Goal: Check status: Check status

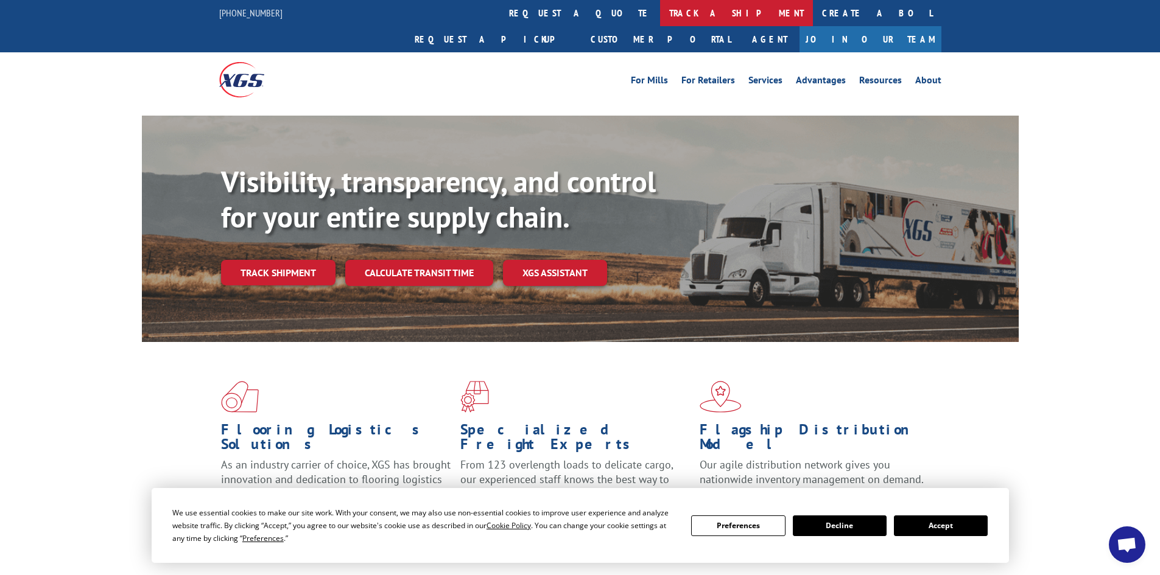
click at [660, 8] on link "track a shipment" at bounding box center [736, 13] width 153 height 26
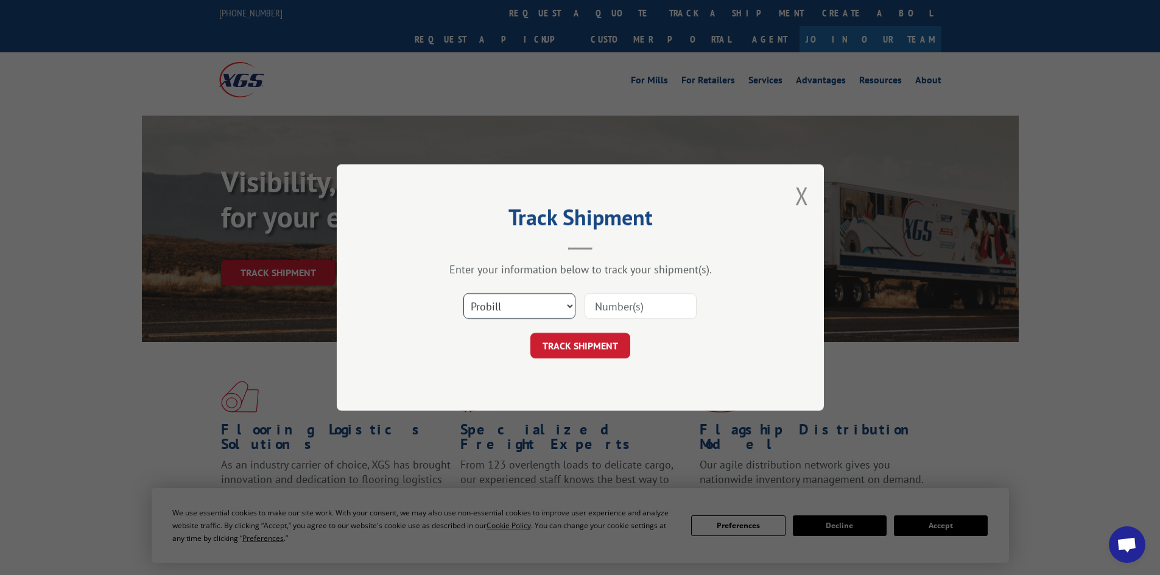
click at [503, 304] on select "Select category... Probill BOL PO" at bounding box center [519, 306] width 112 height 26
select select "bol"
click at [463, 293] on select "Select category... Probill BOL PO" at bounding box center [519, 306] width 112 height 26
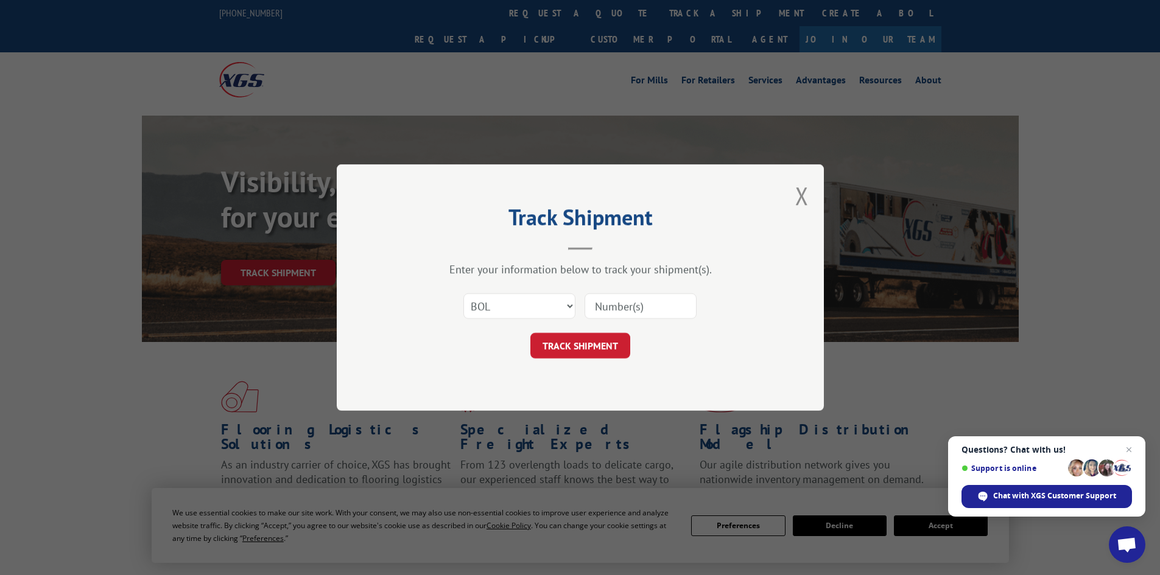
click at [603, 308] on input at bounding box center [640, 306] width 112 height 26
paste input "5235682"
type input "5235682"
click at [591, 344] on button "TRACK SHIPMENT" at bounding box center [580, 346] width 100 height 26
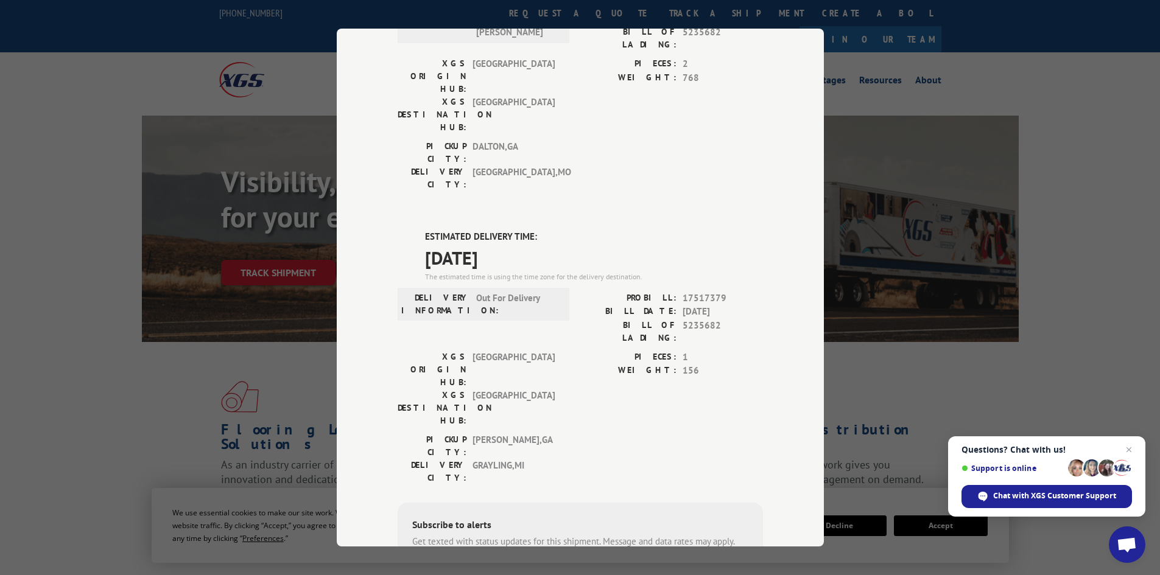
scroll to position [183, 0]
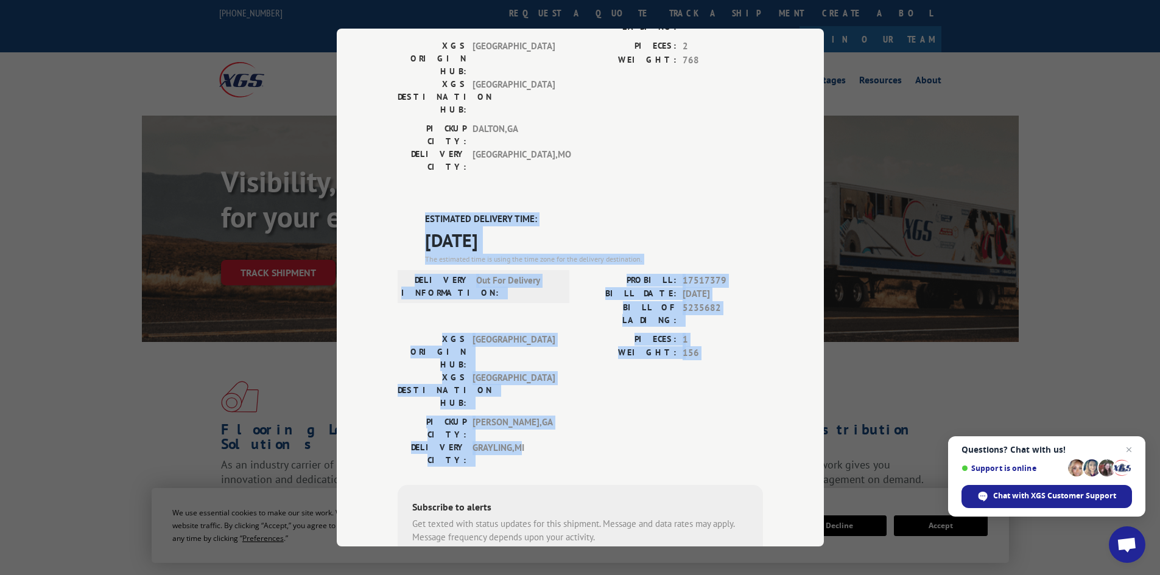
drag, startPoint x: 424, startPoint y: 148, endPoint x: 519, endPoint y: 318, distance: 194.8
click at [519, 318] on div "ESTIMATED DELIVERY TIME: [DATE] The estimated time is using the time zone for t…" at bounding box center [580, 431] width 365 height 438
copy div "ESTIMATED DELIVERY TIME: [DATE] The estimated time is using the time zone for t…"
